Goal: Information Seeking & Learning: Understand process/instructions

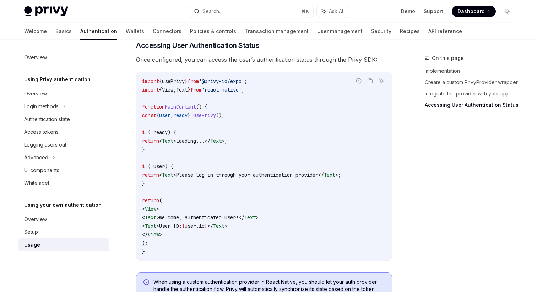
scroll to position [796, 0]
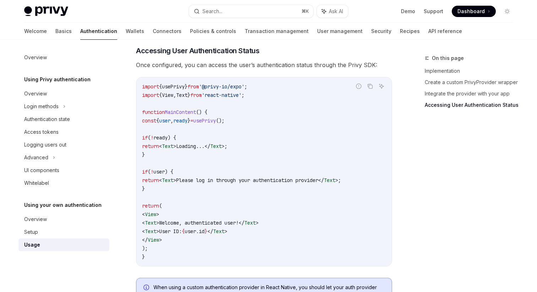
click at [206, 68] on span "Once configured, you can access the user’s authentication status through the Pr…" at bounding box center [264, 65] width 256 height 10
click at [215, 70] on span "Once configured, you can access the user’s authentication status through the Pr…" at bounding box center [264, 65] width 256 height 10
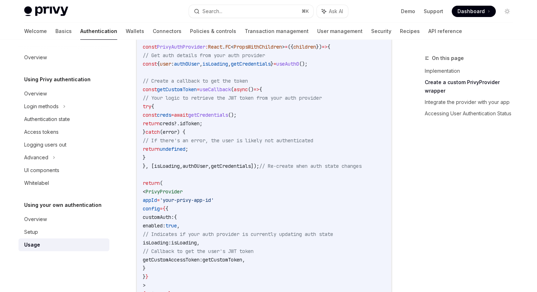
scroll to position [248, 0]
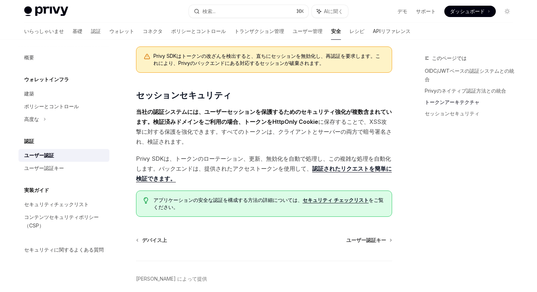
scroll to position [567, 0]
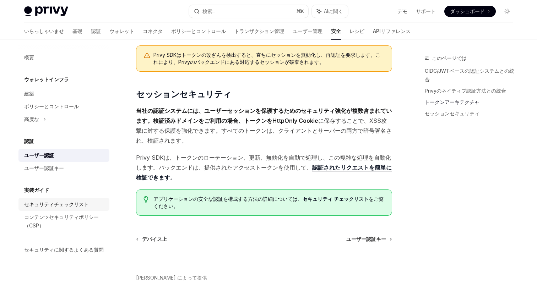
click at [60, 207] on font "セキュリティチェックリスト" at bounding box center [56, 204] width 65 height 6
type textarea "*"
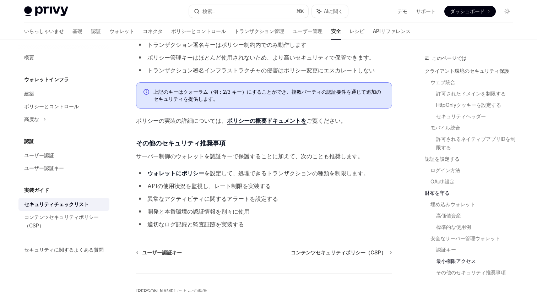
scroll to position [1619, 0]
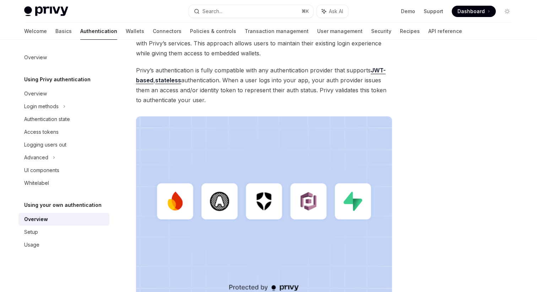
scroll to position [214, 0]
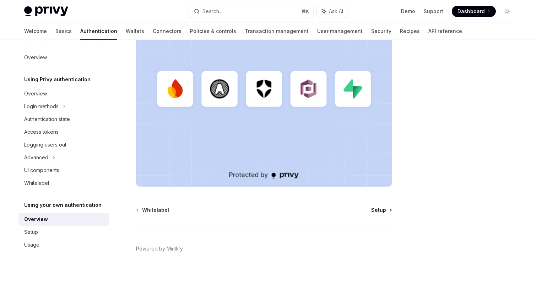
click at [379, 212] on span "Setup" at bounding box center [378, 210] width 15 height 7
type textarea "*"
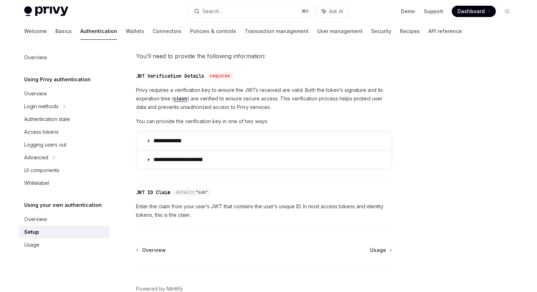
scroll to position [338, 0]
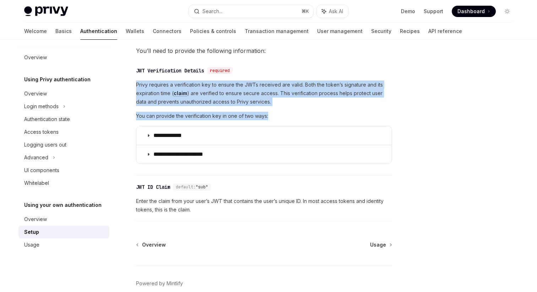
drag, startPoint x: 137, startPoint y: 85, endPoint x: 306, endPoint y: 115, distance: 171.7
click at [306, 115] on div "**********" at bounding box center [264, 122] width 256 height 83
copy div "Privy requires a verification key to ensure the JWTs received are valid. Both t…"
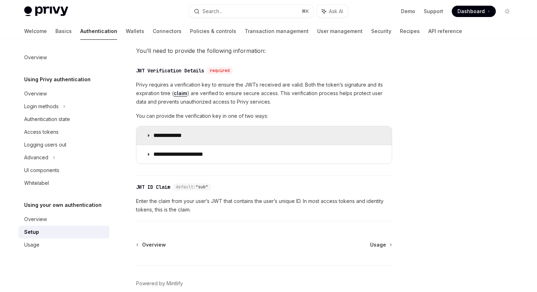
click at [147, 131] on summary "**********" at bounding box center [263, 135] width 255 height 18
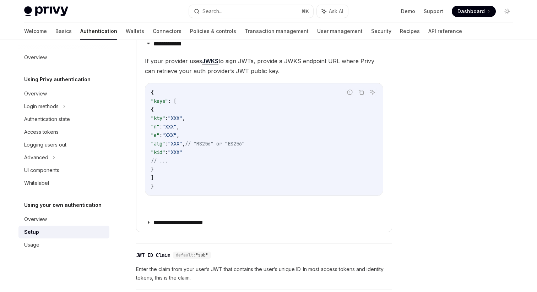
scroll to position [393, 0]
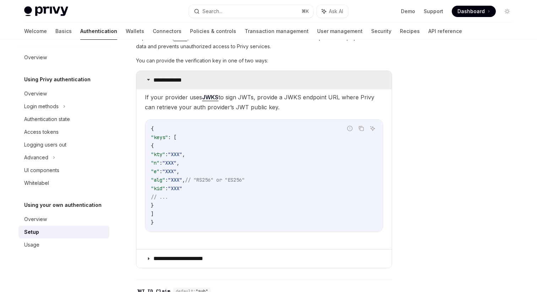
click at [151, 81] on summary "**********" at bounding box center [263, 80] width 255 height 18
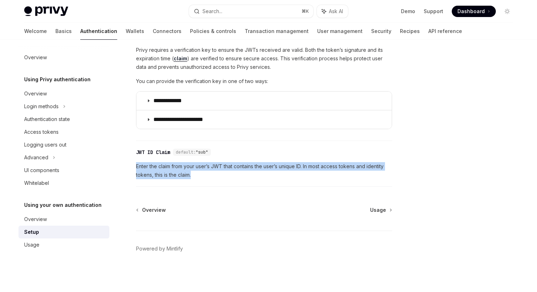
drag, startPoint x: 136, startPoint y: 167, endPoint x: 225, endPoint y: 174, distance: 89.1
click at [225, 174] on span "Enter the claim from your user’s JWT that contains the user’s unique ID. In mos…" at bounding box center [264, 170] width 256 height 17
copy span "Enter the claim from your user’s JWT that contains the user’s unique ID. In mos…"
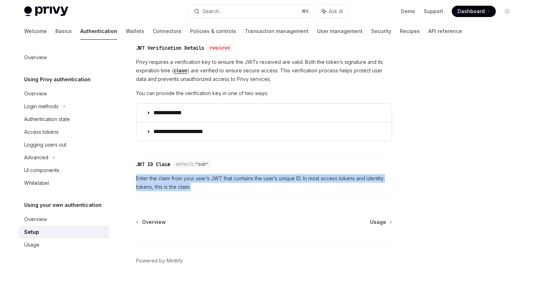
scroll to position [360, 0]
click at [180, 72] on link "claim" at bounding box center [181, 71] width 14 height 6
